Goal: Task Accomplishment & Management: Manage account settings

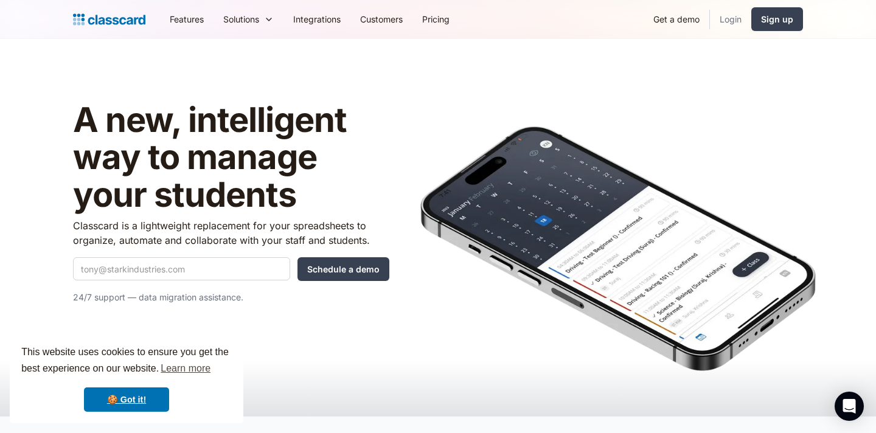
click at [727, 17] on link "Login" at bounding box center [730, 18] width 41 height 27
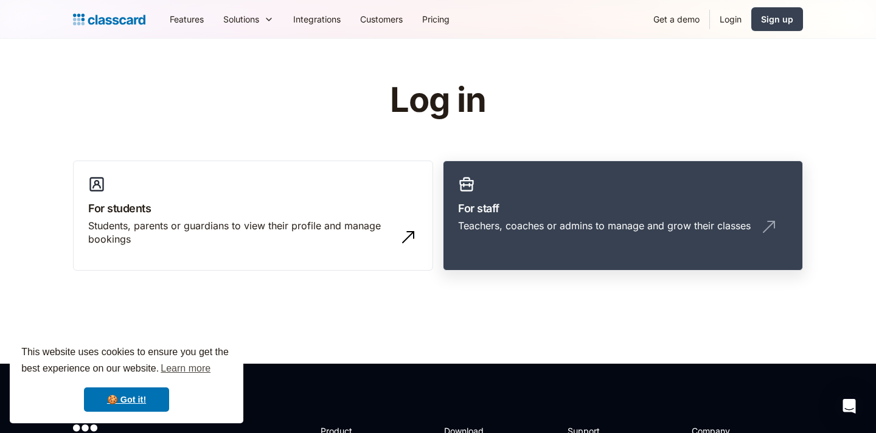
click at [580, 219] on div "Teachers, coaches or admins to manage and grow their classes" at bounding box center [604, 225] width 293 height 13
